Goal: Navigation & Orientation: Understand site structure

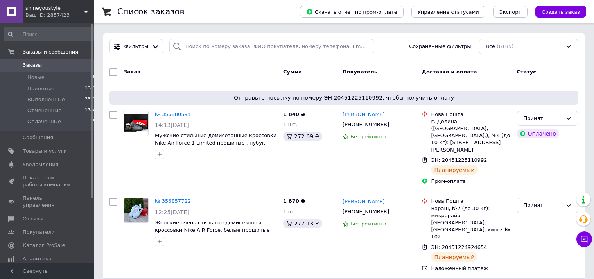
click at [56, 63] on span "Заказы" at bounding box center [48, 65] width 50 height 7
click at [43, 60] on link "Заказы 0" at bounding box center [50, 65] width 101 height 13
click at [60, 150] on span "Товары и услуги" at bounding box center [45, 151] width 44 height 7
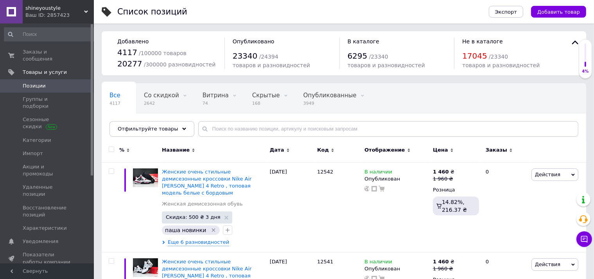
click at [53, 83] on span "Позиции" at bounding box center [48, 86] width 50 height 7
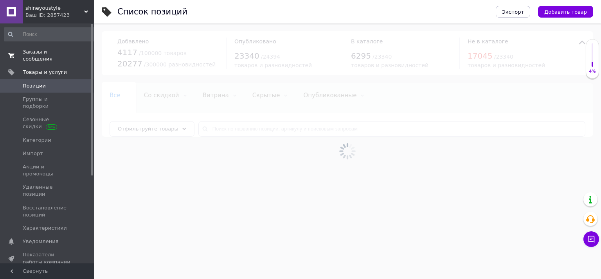
click at [66, 55] on span "Заказы и сообщения" at bounding box center [48, 56] width 50 height 14
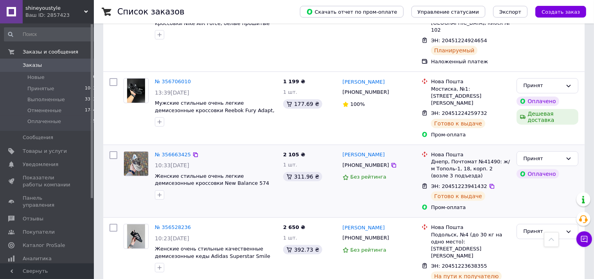
scroll to position [289, 0]
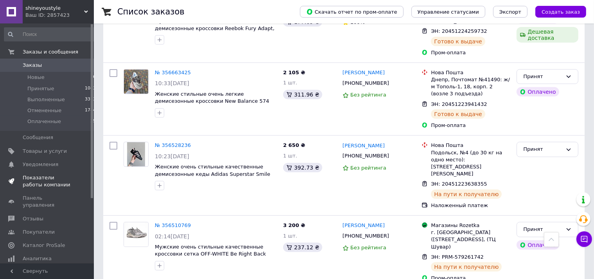
click at [41, 181] on span "Показатели работы компании" at bounding box center [48, 182] width 50 height 14
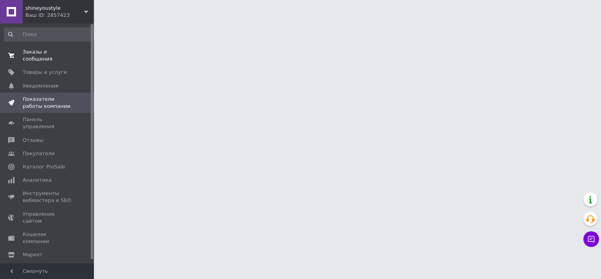
click at [73, 58] on link "Заказы и сообщения 0 0" at bounding box center [50, 55] width 101 height 20
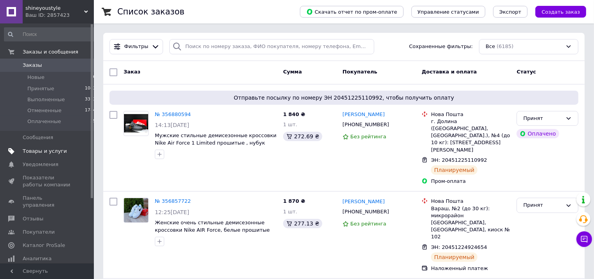
click at [66, 148] on span "Товары и услуги" at bounding box center [48, 151] width 50 height 7
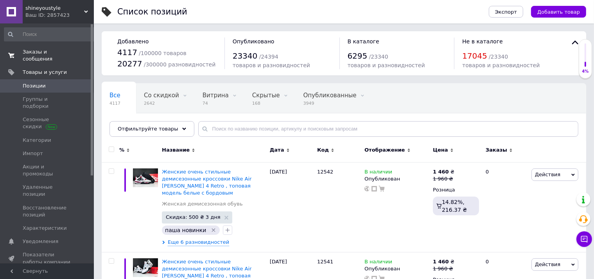
click at [68, 49] on span "Заказы и сообщения" at bounding box center [48, 56] width 50 height 14
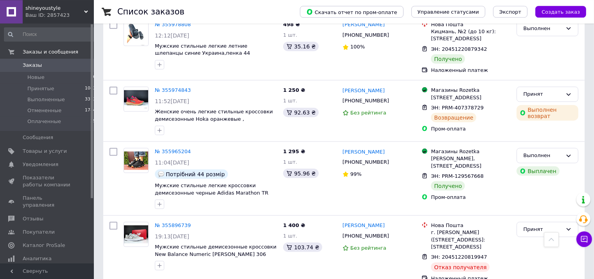
scroll to position [991, 0]
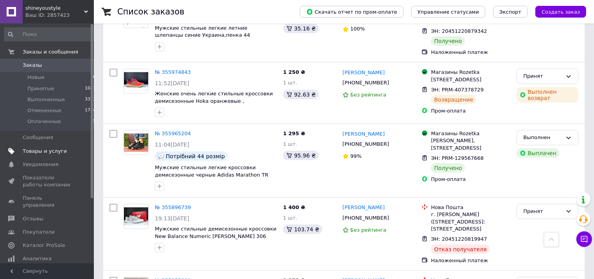
click at [65, 153] on span "Товары и услуги" at bounding box center [48, 151] width 50 height 7
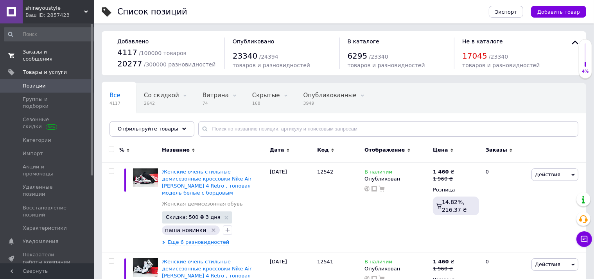
click at [58, 49] on span "Заказы и сообщения" at bounding box center [48, 56] width 50 height 14
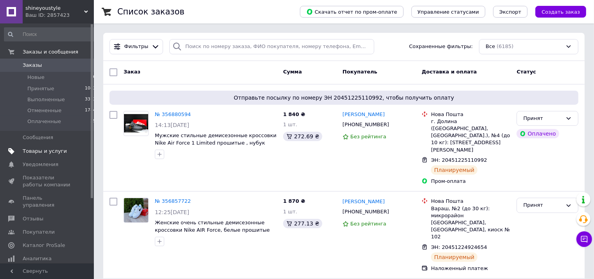
click at [45, 154] on span "Товары и услуги" at bounding box center [45, 151] width 44 height 7
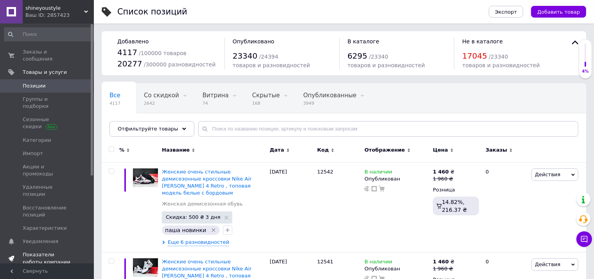
click at [34, 252] on span "Показатели работы компании" at bounding box center [48, 259] width 50 height 14
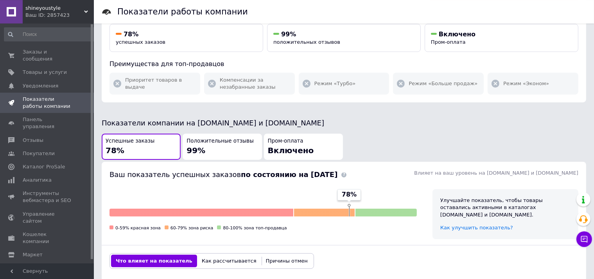
scroll to position [165, 0]
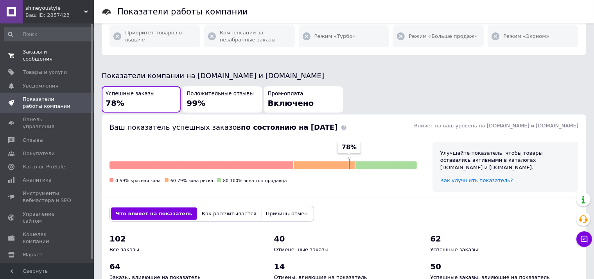
click at [59, 51] on span "Заказы и сообщения" at bounding box center [48, 56] width 50 height 14
